Goal: Obtain resource: Obtain resource

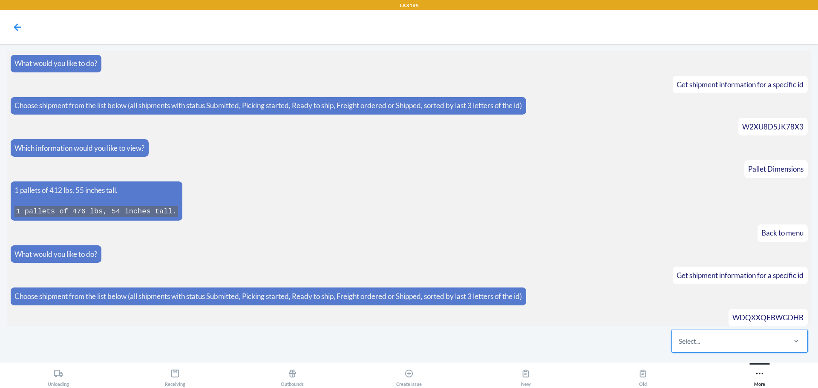
scroll to position [703, 0]
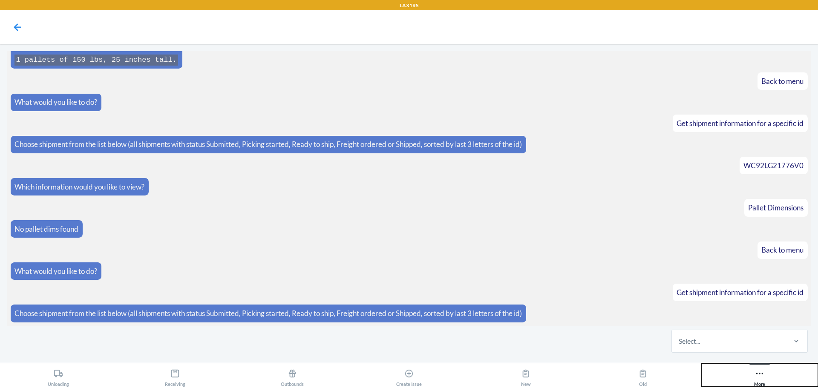
click at [759, 374] on icon at bounding box center [759, 374] width 7 height 2
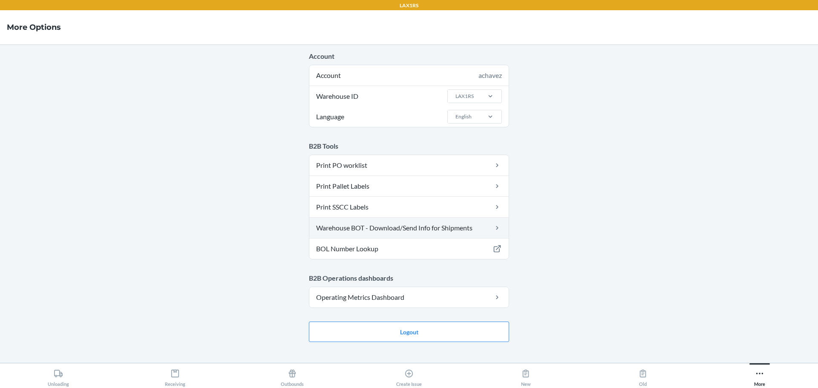
click at [390, 226] on link "Warehouse BOT - Download/Send Info for Shipments" at bounding box center [408, 228] width 199 height 20
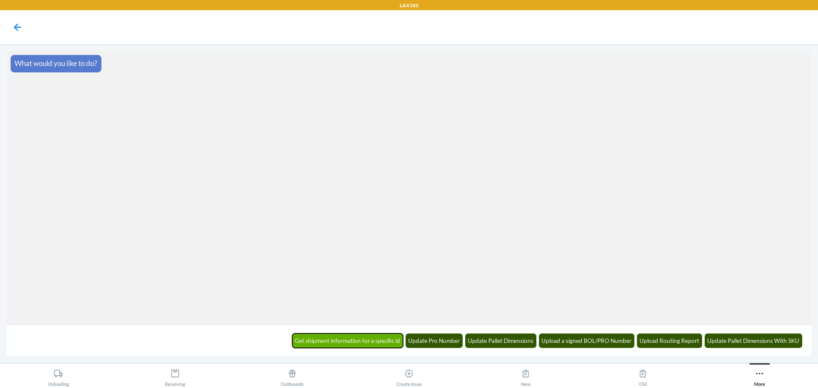
click at [354, 341] on button "Get shipment information for a specific id" at bounding box center [347, 341] width 111 height 14
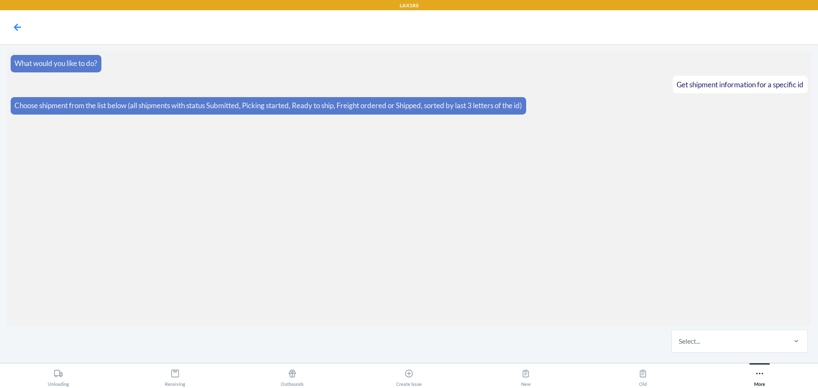
drag, startPoint x: 692, startPoint y: 346, endPoint x: 682, endPoint y: 360, distance: 16.8
click at [692, 347] on div "Select..." at bounding box center [728, 341] width 113 height 22
click at [680, 346] on input "Select..." at bounding box center [679, 341] width 1 height 10
type input "gqb1"
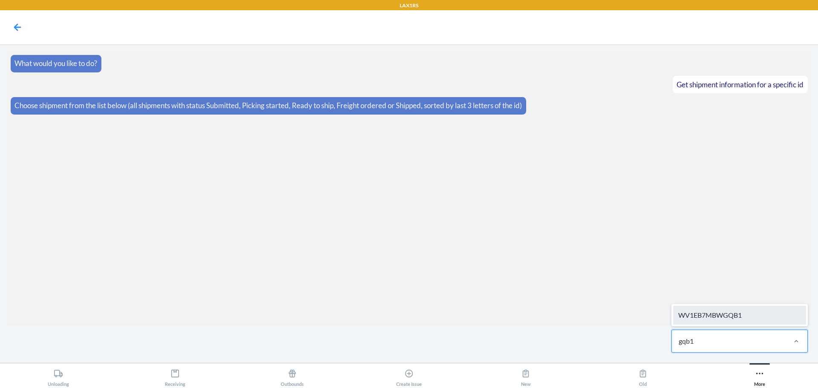
click at [740, 314] on div "WV1EB7MBWGQB1" at bounding box center [739, 315] width 133 height 19
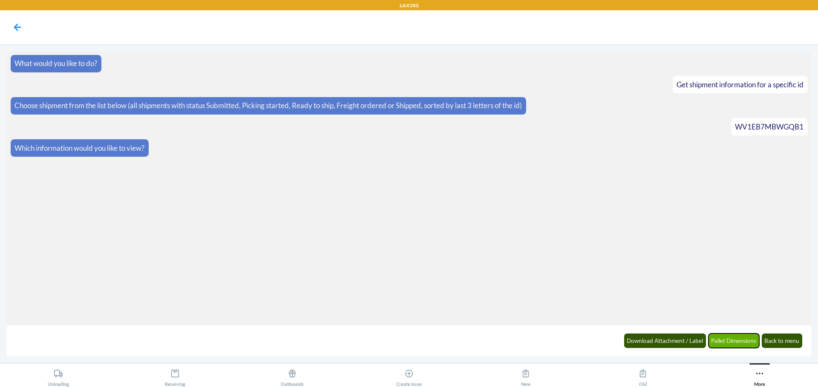
click at [714, 338] on button "Pallet Dimensions" at bounding box center [733, 341] width 51 height 14
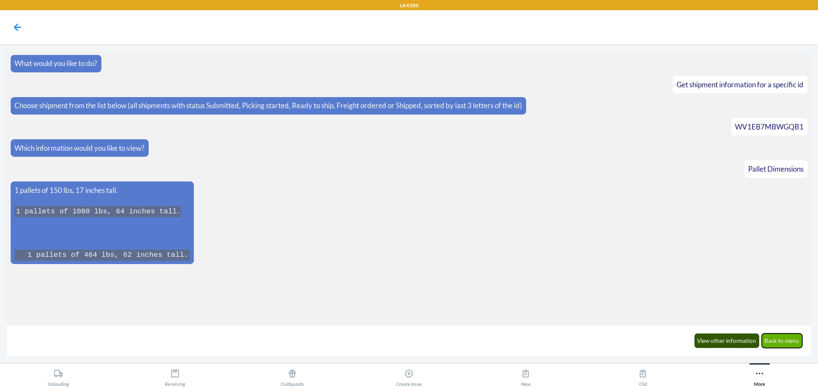
click at [777, 340] on button "Back to menu" at bounding box center [782, 341] width 41 height 14
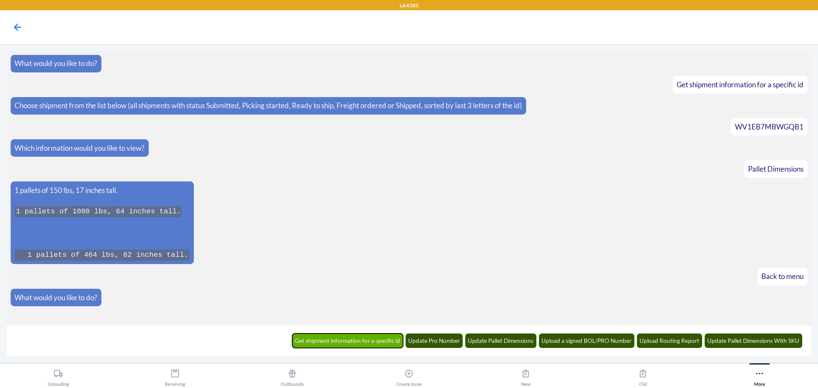
click at [346, 343] on button "Get shipment information for a specific id" at bounding box center [347, 341] width 111 height 14
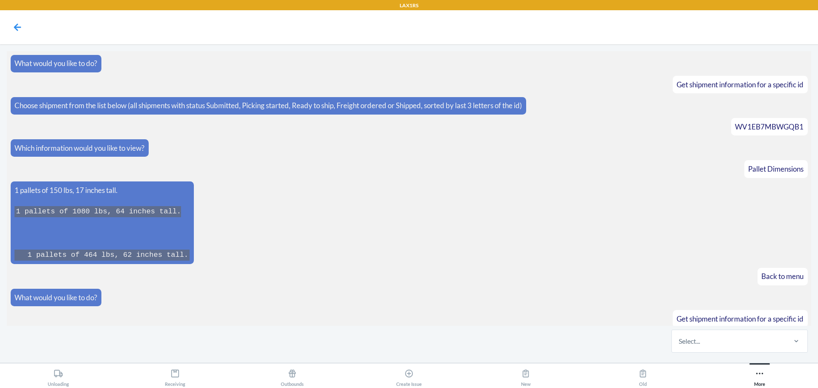
scroll to position [26, 0]
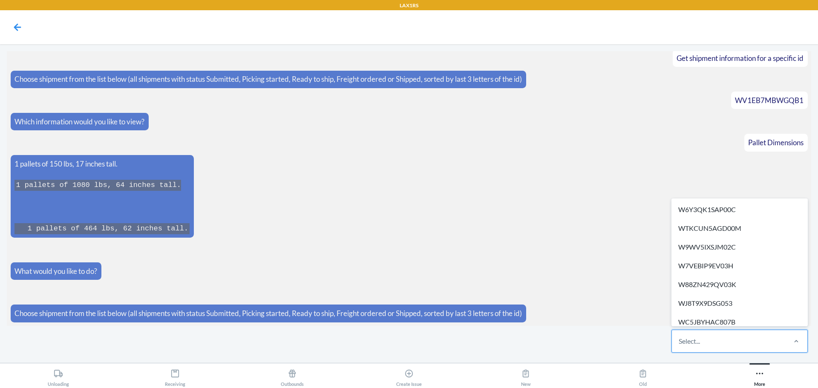
click at [717, 346] on div "Select..." at bounding box center [728, 341] width 113 height 22
click at [680, 346] on input "option W6Y3QK1SAP00C focused, 1 of 609. 609 results available. Use Up and Down …" at bounding box center [679, 341] width 1 height 10
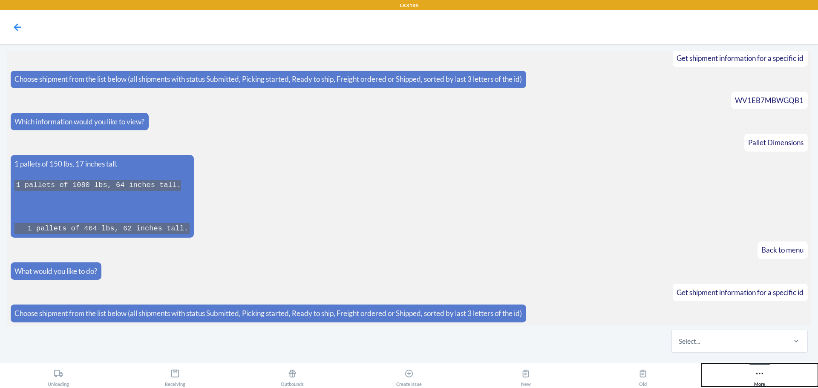
click at [757, 378] on icon at bounding box center [759, 373] width 9 height 9
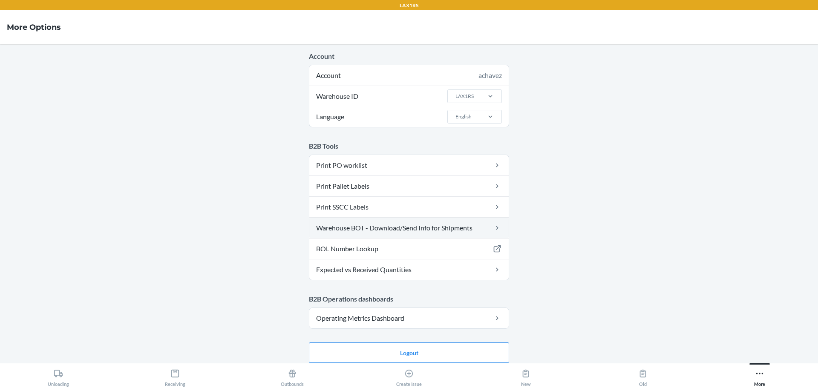
click at [448, 227] on link "Warehouse BOT - Download/Send Info for Shipments" at bounding box center [408, 228] width 199 height 20
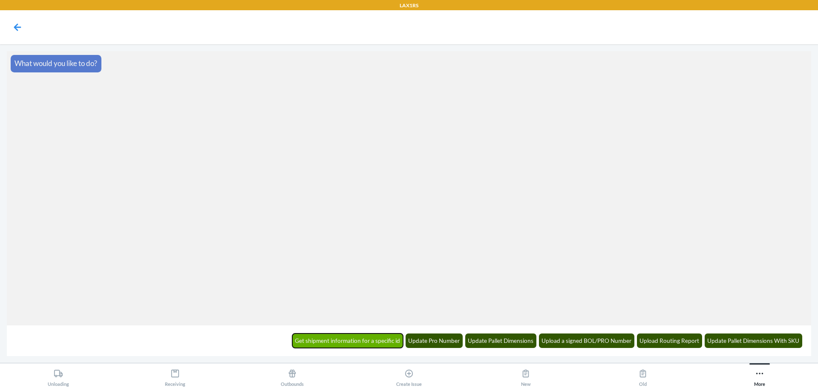
click at [329, 335] on button "Get shipment information for a specific id" at bounding box center [347, 341] width 111 height 14
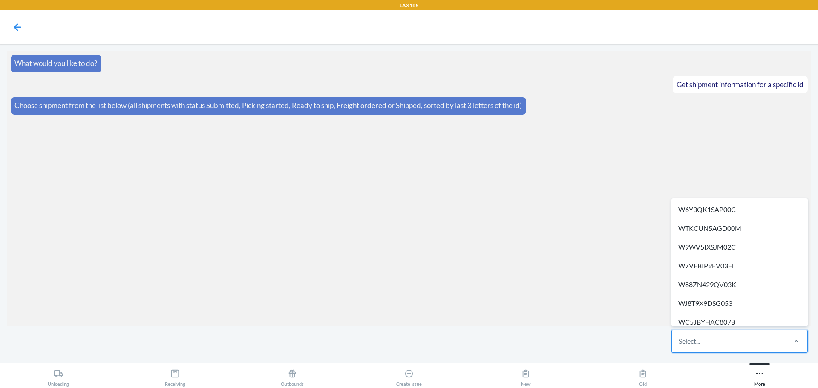
click at [694, 344] on div "Select..." at bounding box center [689, 341] width 21 height 10
click at [680, 344] on input "option W6Y3QK1SAP00C focused, 1 of 609. 609 results available. Use Up and Down …" at bounding box center [679, 341] width 1 height 10
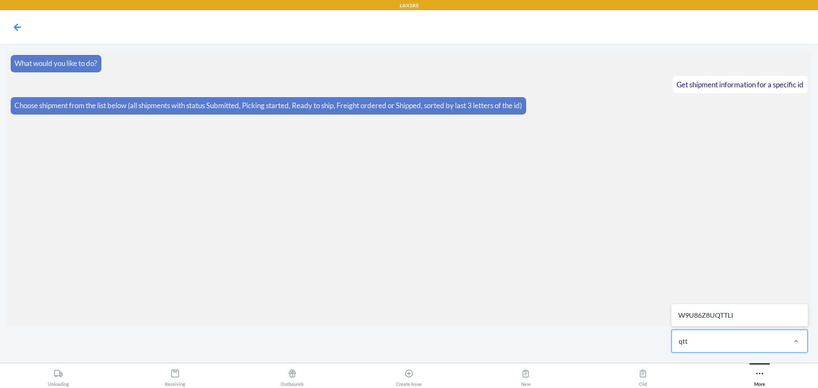
type input "qttu"
drag, startPoint x: 694, startPoint y: 344, endPoint x: 619, endPoint y: 323, distance: 77.3
click at [666, 340] on div "0 results available. Select is focused ,type to refine list, press Down to open…" at bounding box center [409, 341] width 804 height 30
click at [763, 372] on icon at bounding box center [759, 373] width 9 height 9
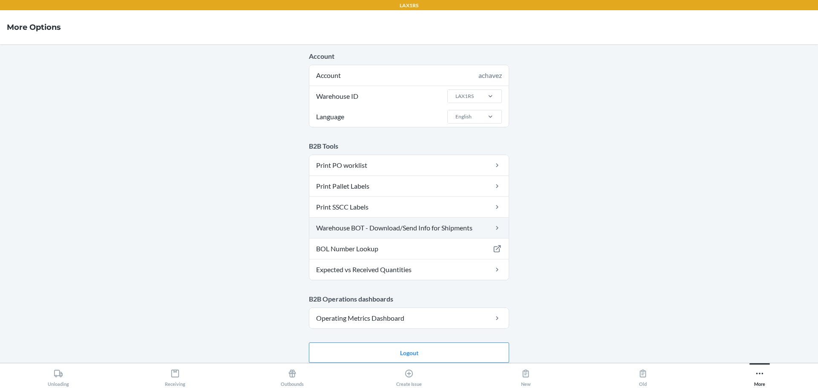
click at [341, 230] on link "Warehouse BOT - Download/Send Info for Shipments" at bounding box center [408, 228] width 199 height 20
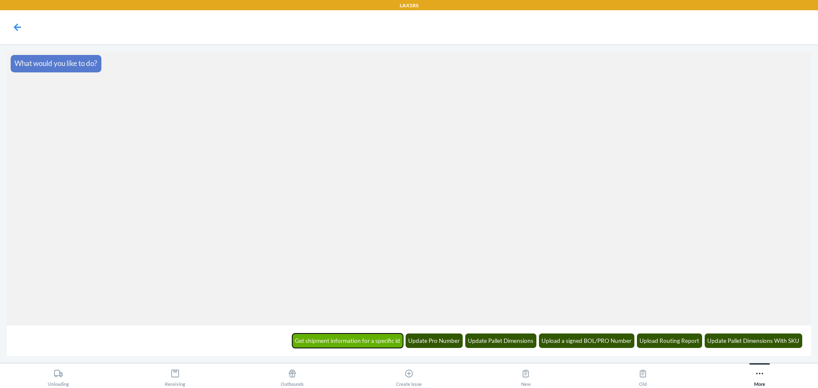
click at [347, 340] on button "Get shipment information for a specific id" at bounding box center [347, 341] width 111 height 14
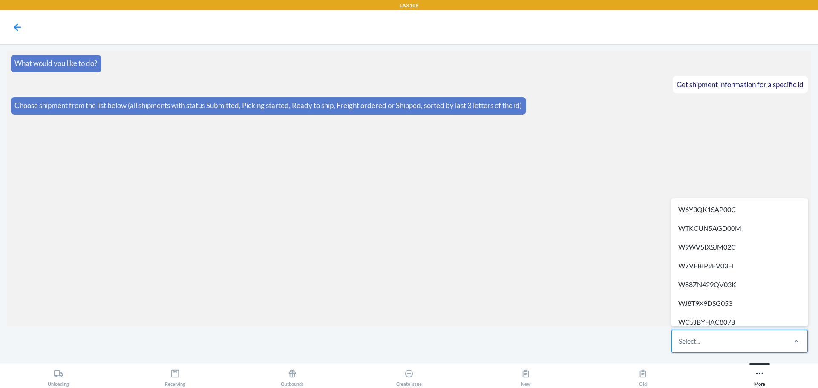
click at [686, 337] on div "Select..." at bounding box center [689, 341] width 21 height 10
click at [680, 337] on input "option W6Y3QK1SAP00C focused, 1 of 609. 609 results available. Use Up and Down …" at bounding box center [679, 341] width 1 height 10
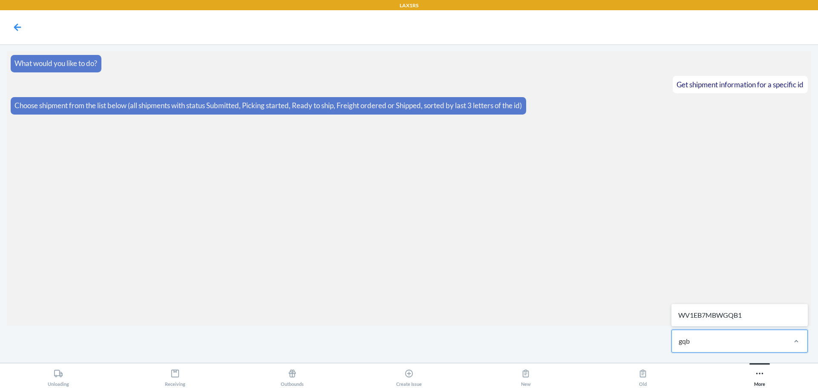
type input "gqb1"
click at [734, 311] on div "WV1EB7MBWGQB1" at bounding box center [739, 315] width 133 height 19
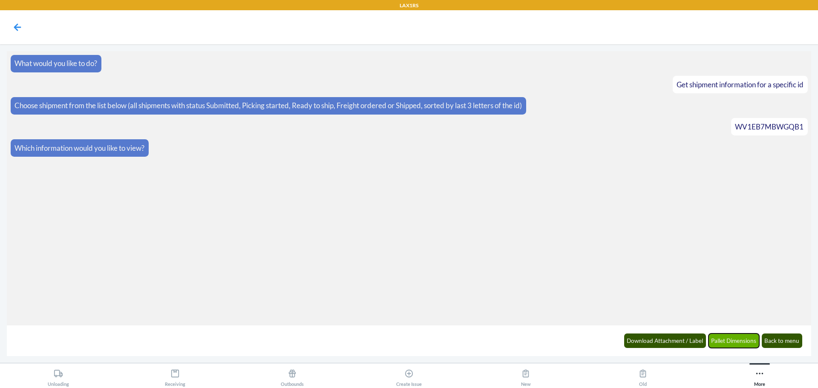
click at [733, 345] on button "Pallet Dimensions" at bounding box center [733, 341] width 51 height 14
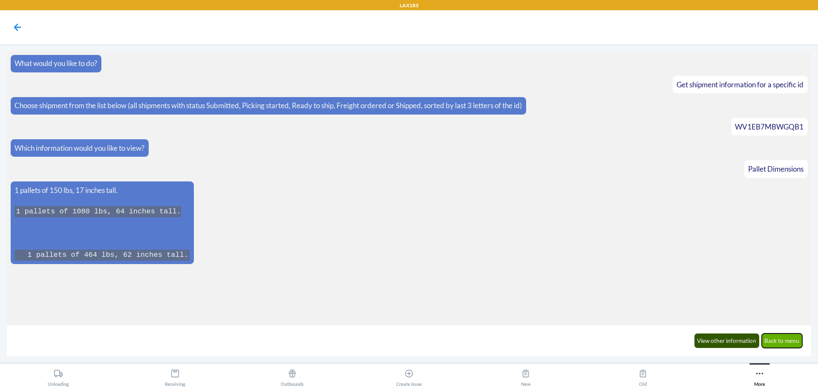
click at [774, 336] on button "Back to menu" at bounding box center [782, 341] width 41 height 14
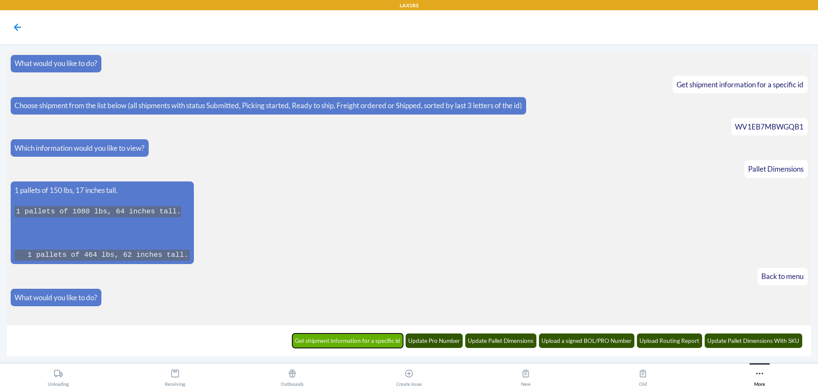
click at [325, 343] on button "Get shipment information for a specific id" at bounding box center [347, 341] width 111 height 14
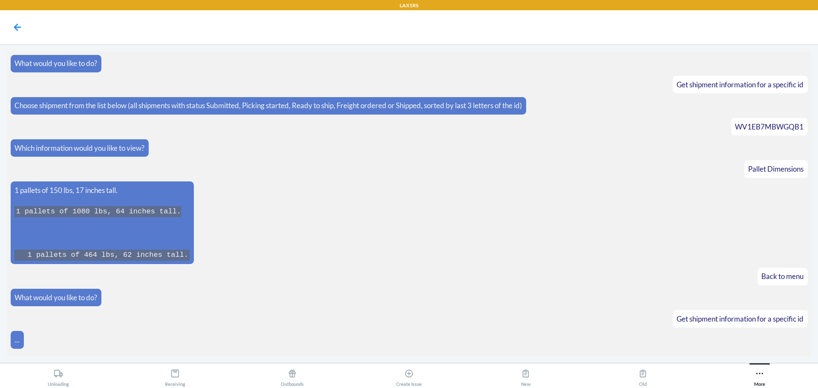
scroll to position [26, 0]
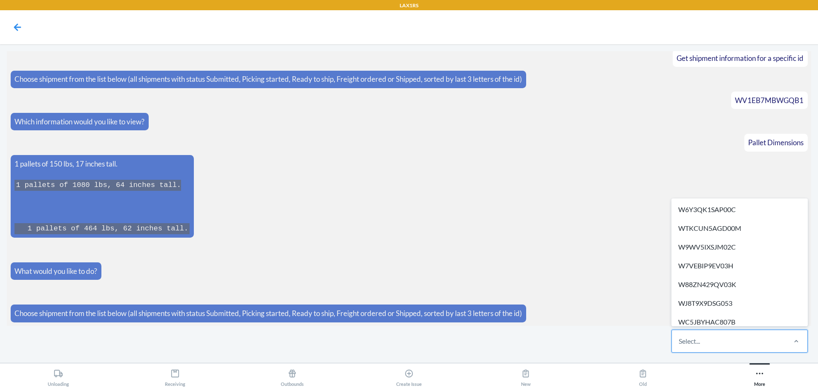
click at [688, 346] on div "Select..." at bounding box center [689, 341] width 21 height 10
click at [680, 346] on input "option W6Y3QK1SAP00C focused, 1 of 609. 609 results available. Use Up and Down …" at bounding box center [679, 341] width 1 height 10
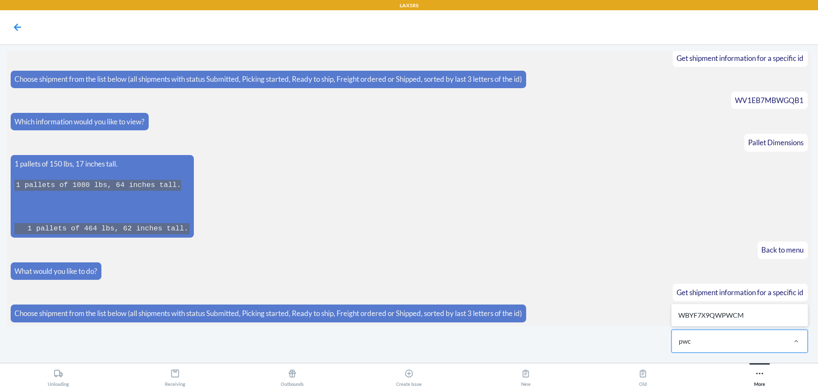
type input "pwcm"
click at [736, 320] on div "WBYF7X9QWPWCM" at bounding box center [739, 315] width 133 height 19
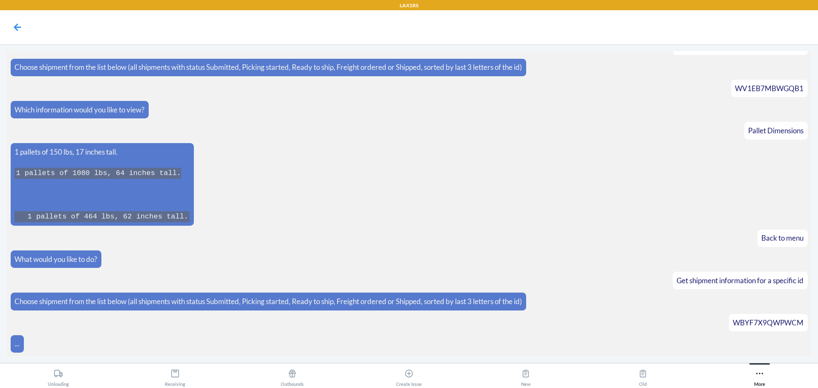
scroll to position [69, 0]
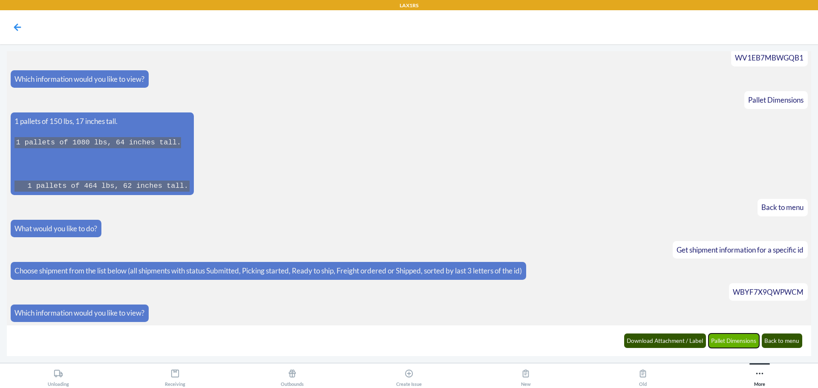
click at [737, 345] on button "Pallet Dimensions" at bounding box center [733, 341] width 51 height 14
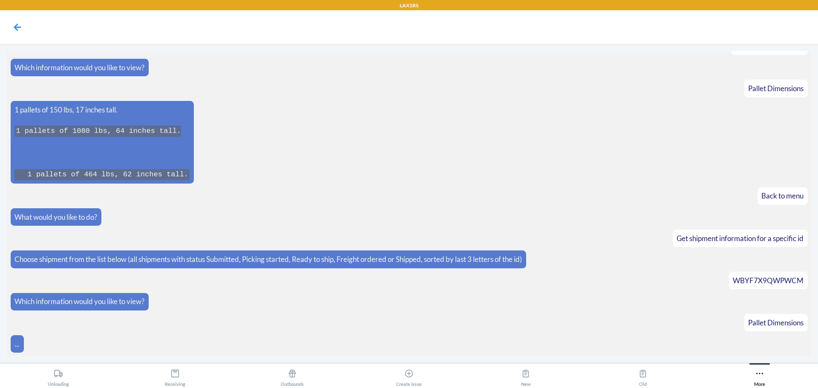
scroll to position [133, 0]
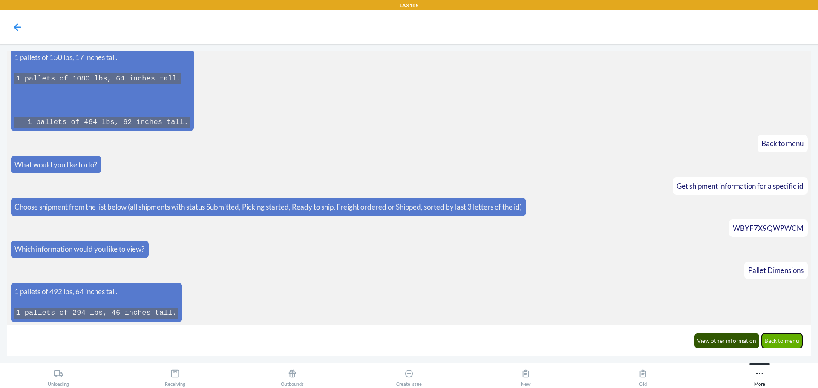
click at [791, 341] on button "Back to menu" at bounding box center [782, 341] width 41 height 14
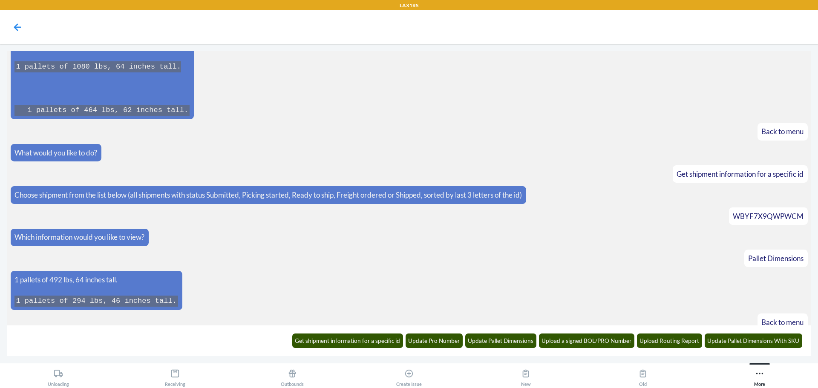
scroll to position [176, 0]
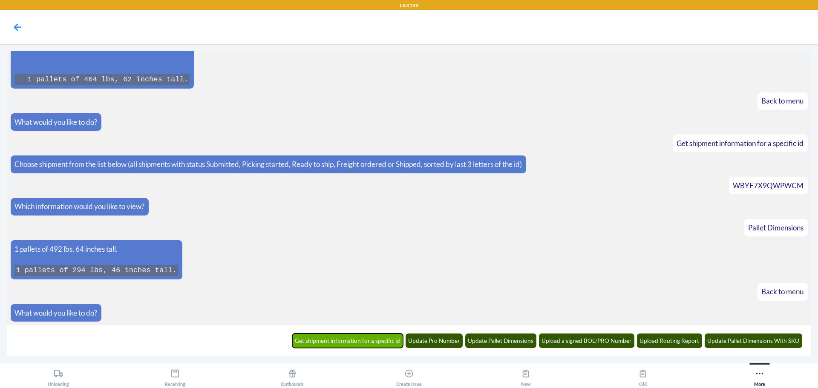
click at [356, 337] on button "Get shipment information for a specific id" at bounding box center [347, 341] width 111 height 14
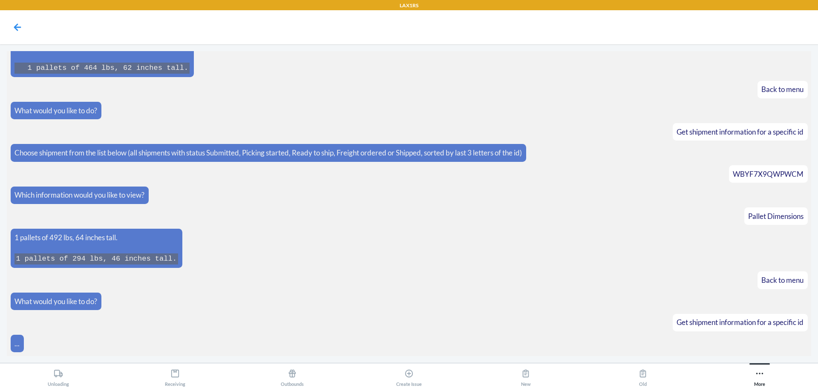
scroll to position [217, 0]
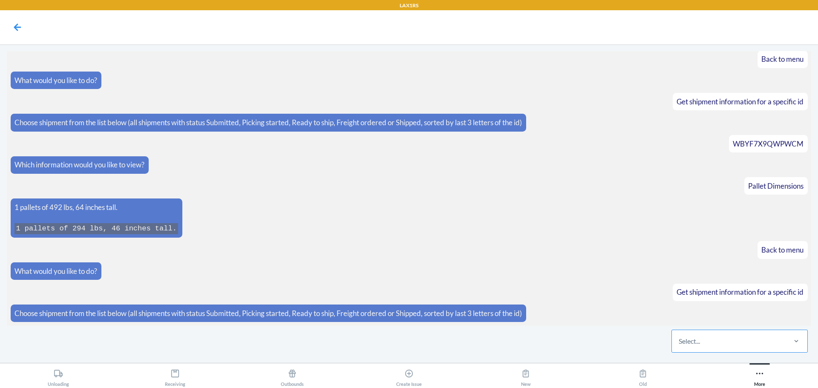
click at [717, 346] on div "Select..." at bounding box center [728, 341] width 113 height 22
click at [680, 346] on input "Select..." at bounding box center [679, 341] width 1 height 10
type input "6bb4"
click at [739, 320] on div "WGK13XJZE6BB4" at bounding box center [739, 315] width 133 height 19
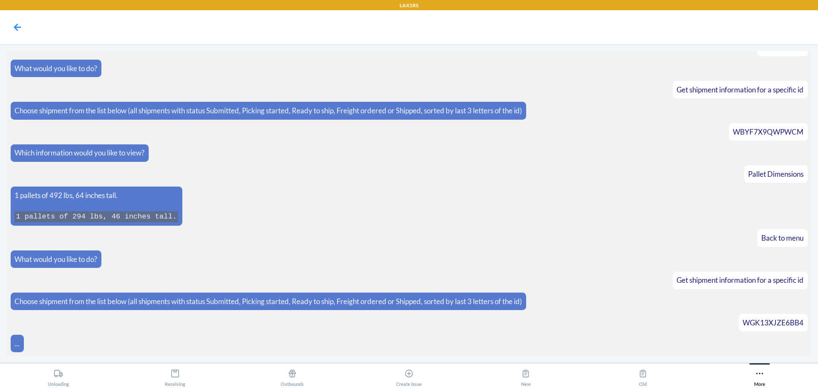
scroll to position [260, 0]
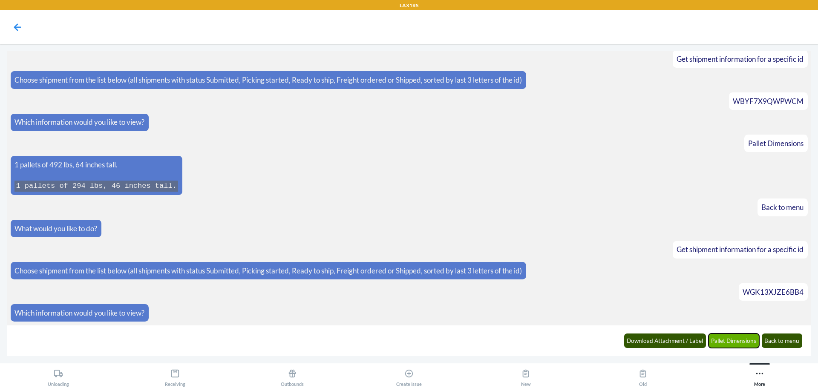
click at [725, 341] on button "Pallet Dimensions" at bounding box center [733, 341] width 51 height 14
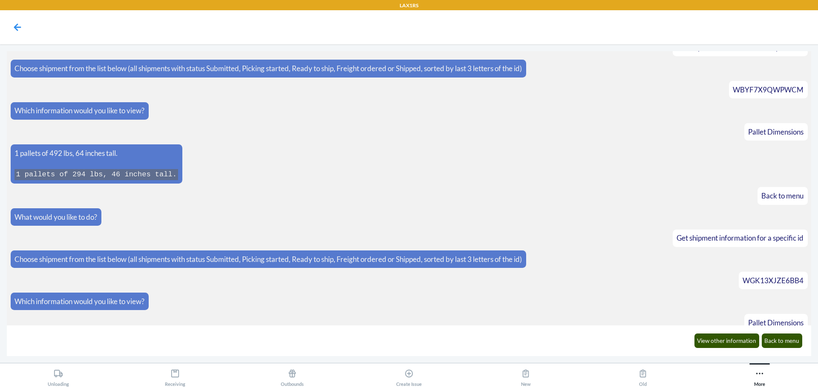
scroll to position [302, 0]
